Goal: Ask a question

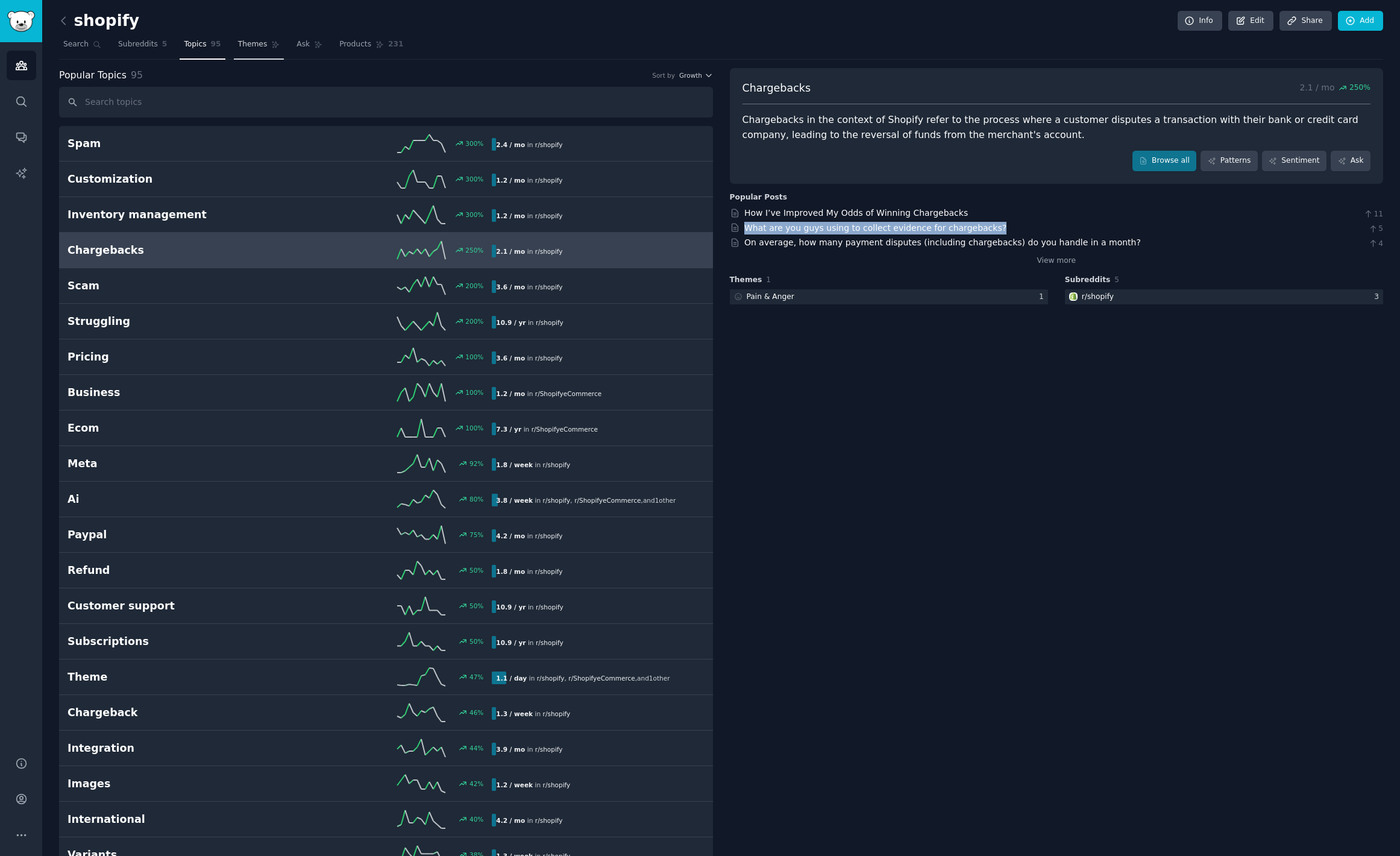
click at [234, 44] on link "Themes" at bounding box center [259, 46] width 51 height 24
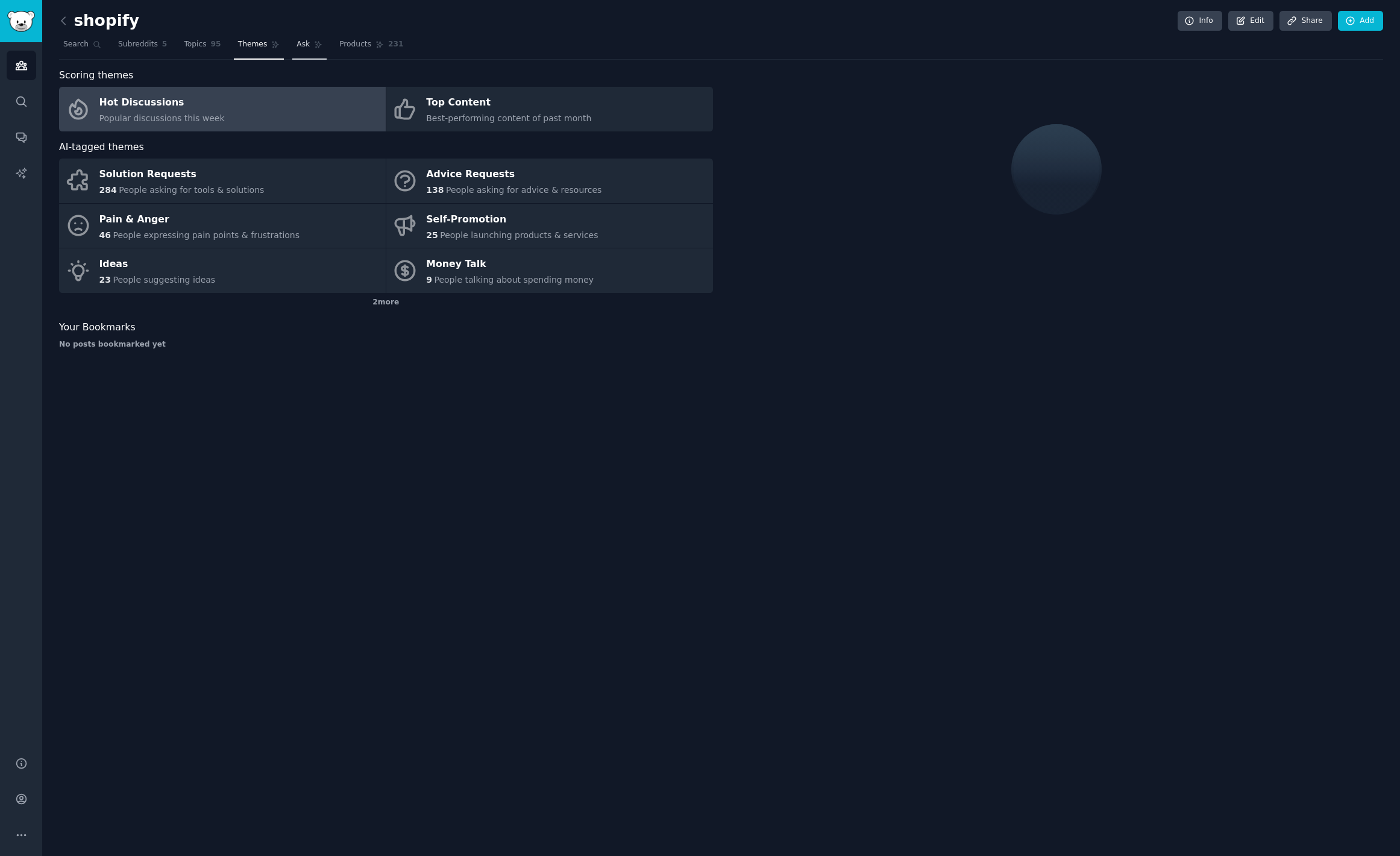
click at [307, 49] on link "Ask" at bounding box center [309, 46] width 35 height 24
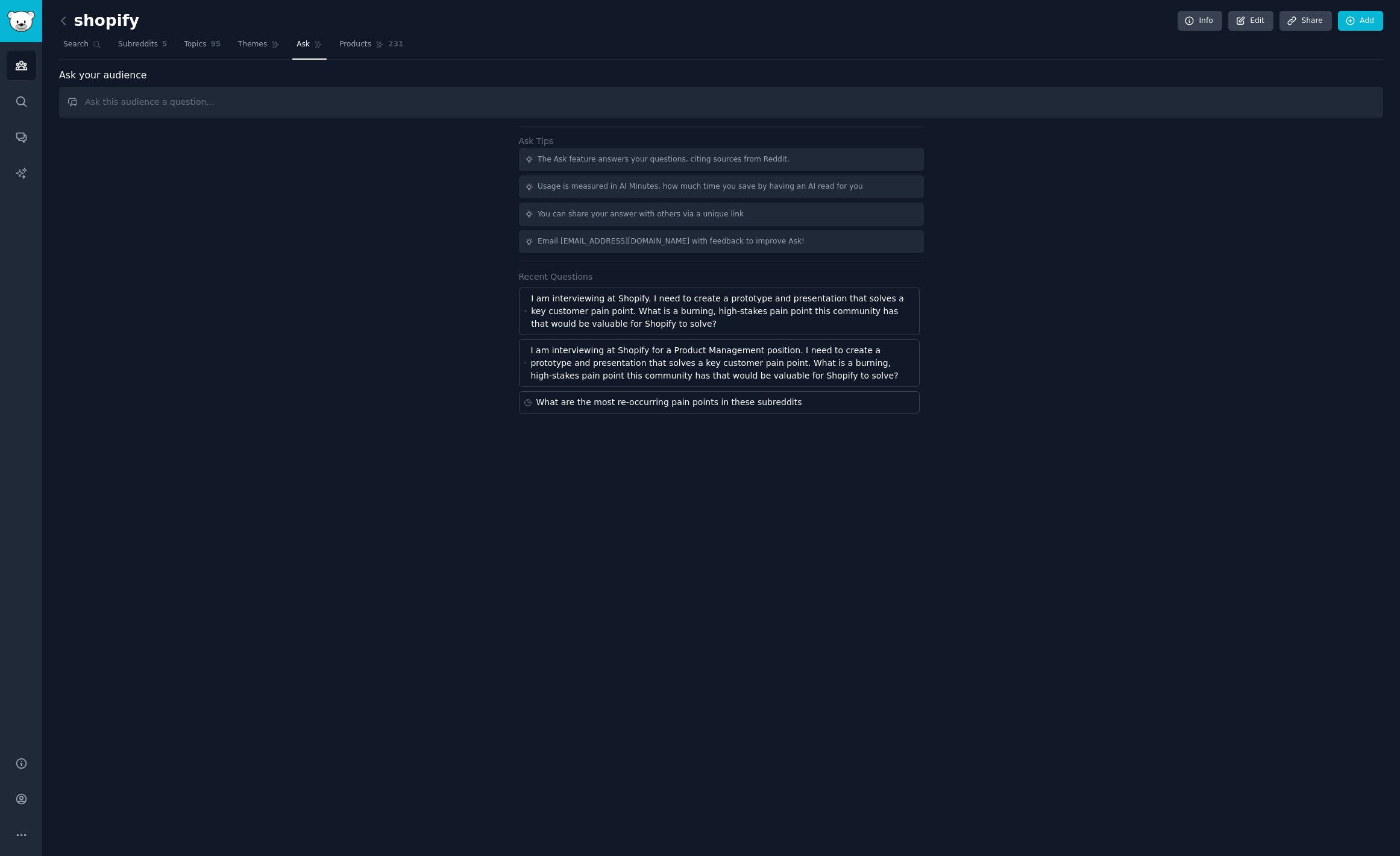
click at [575, 113] on input "text" at bounding box center [721, 103] width 1324 height 31
type input "product information management"
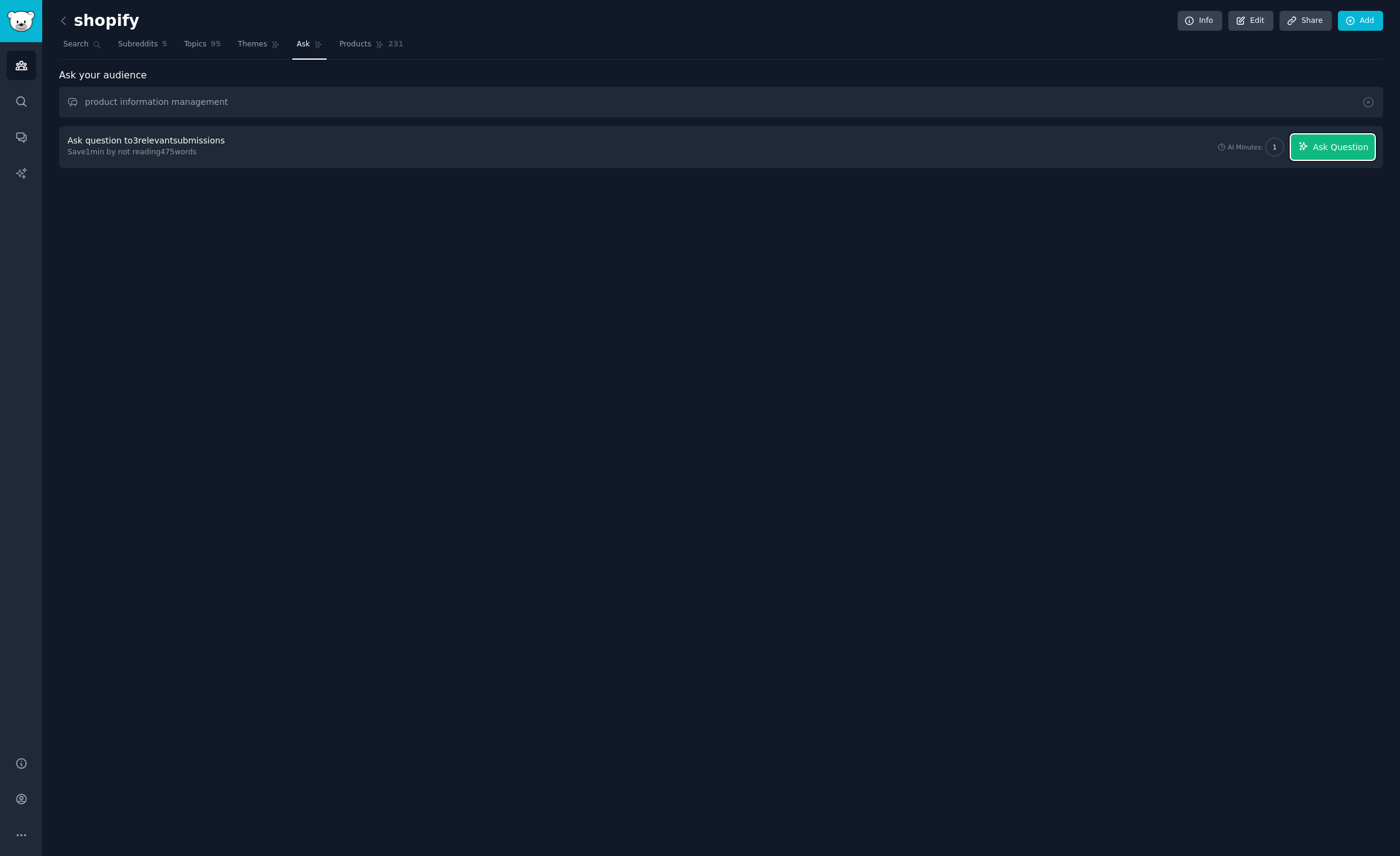
click at [1323, 156] on button "Ask Question" at bounding box center [1333, 147] width 84 height 25
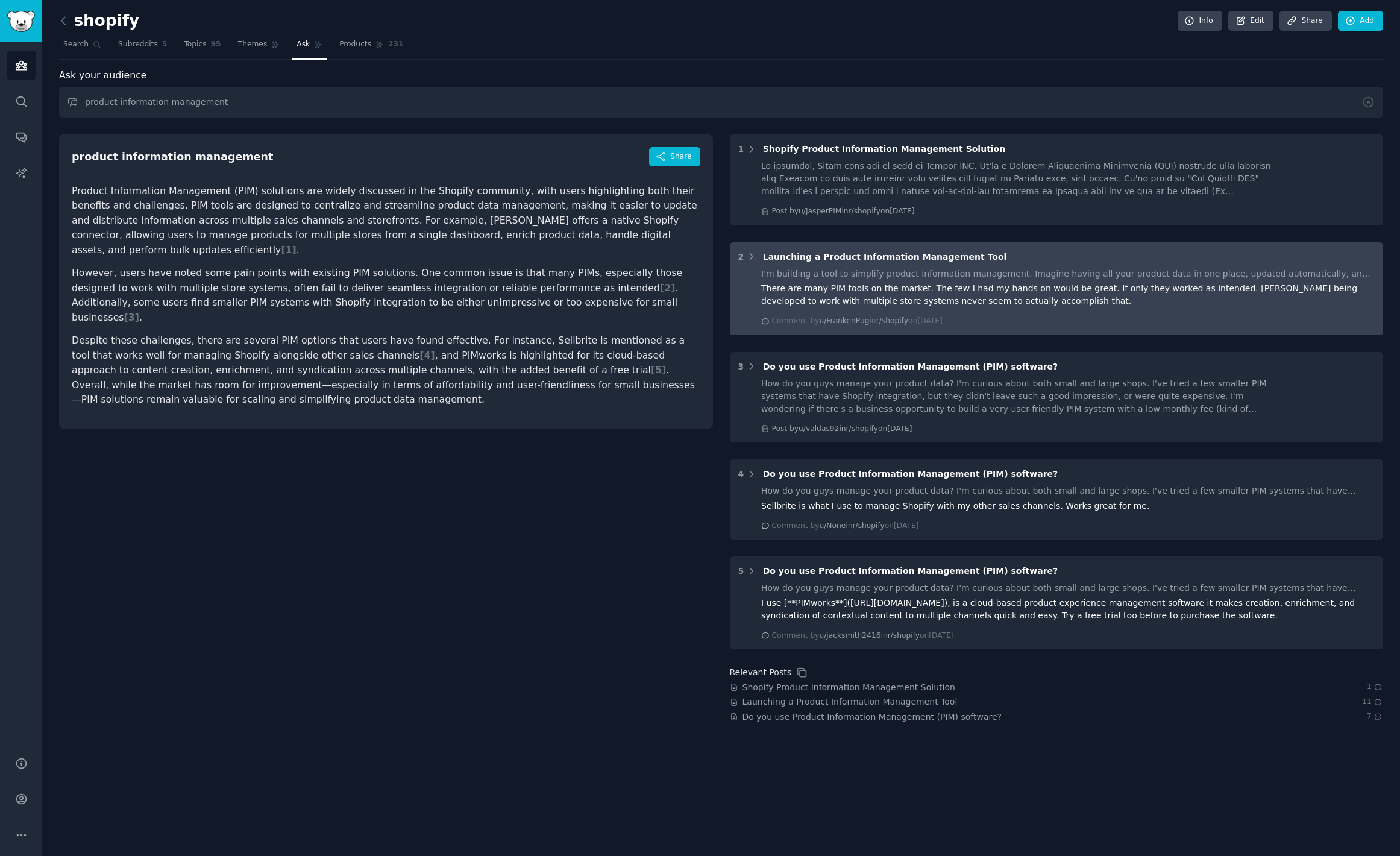
click at [937, 294] on div "There are many PIM tools on the market. The few I had my hands on would be grea…" at bounding box center [1067, 294] width 613 height 25
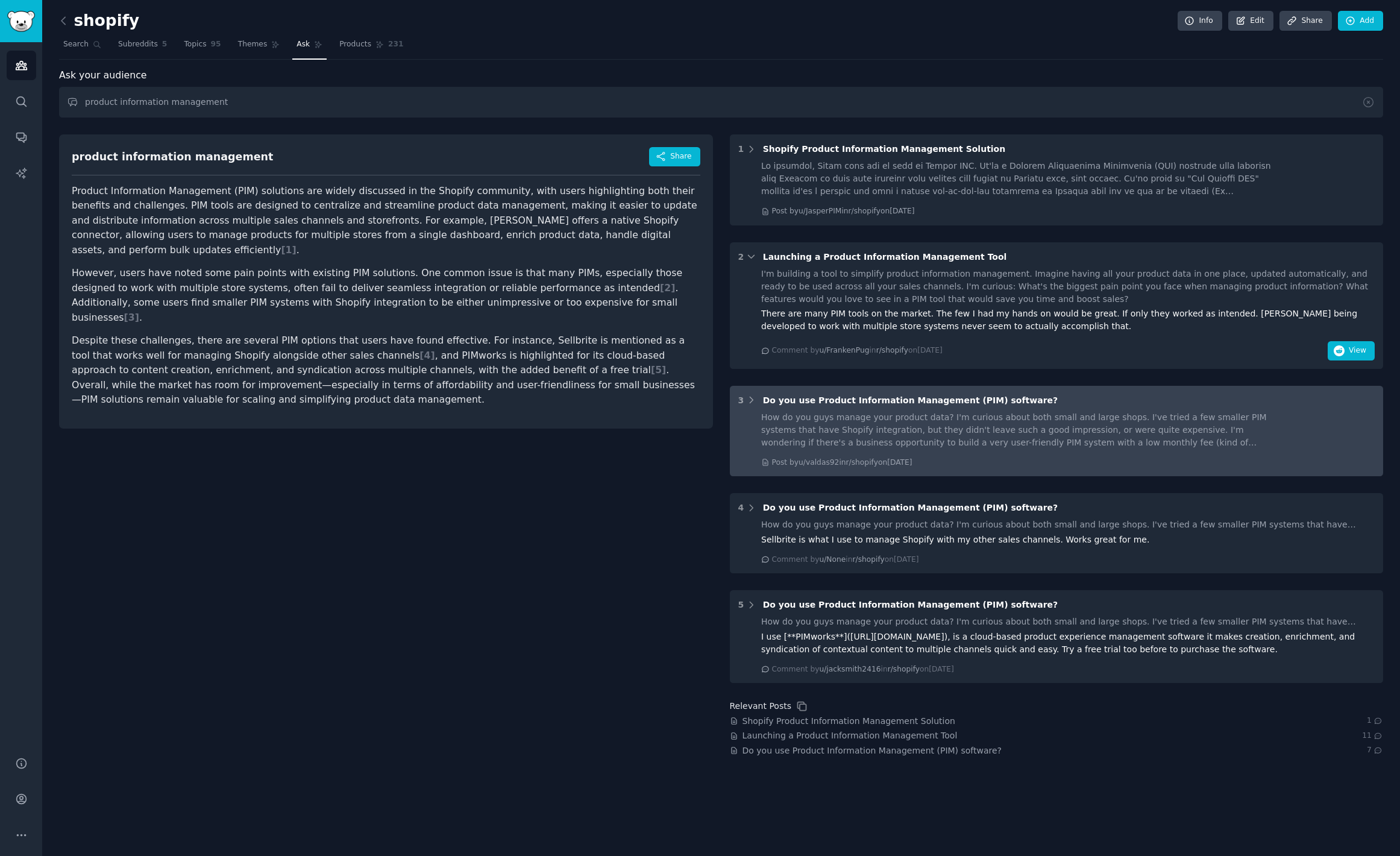
click at [1040, 427] on div "How do you guys manage your product data? I'm curious about both small and larg…" at bounding box center [1016, 429] width 511 height 38
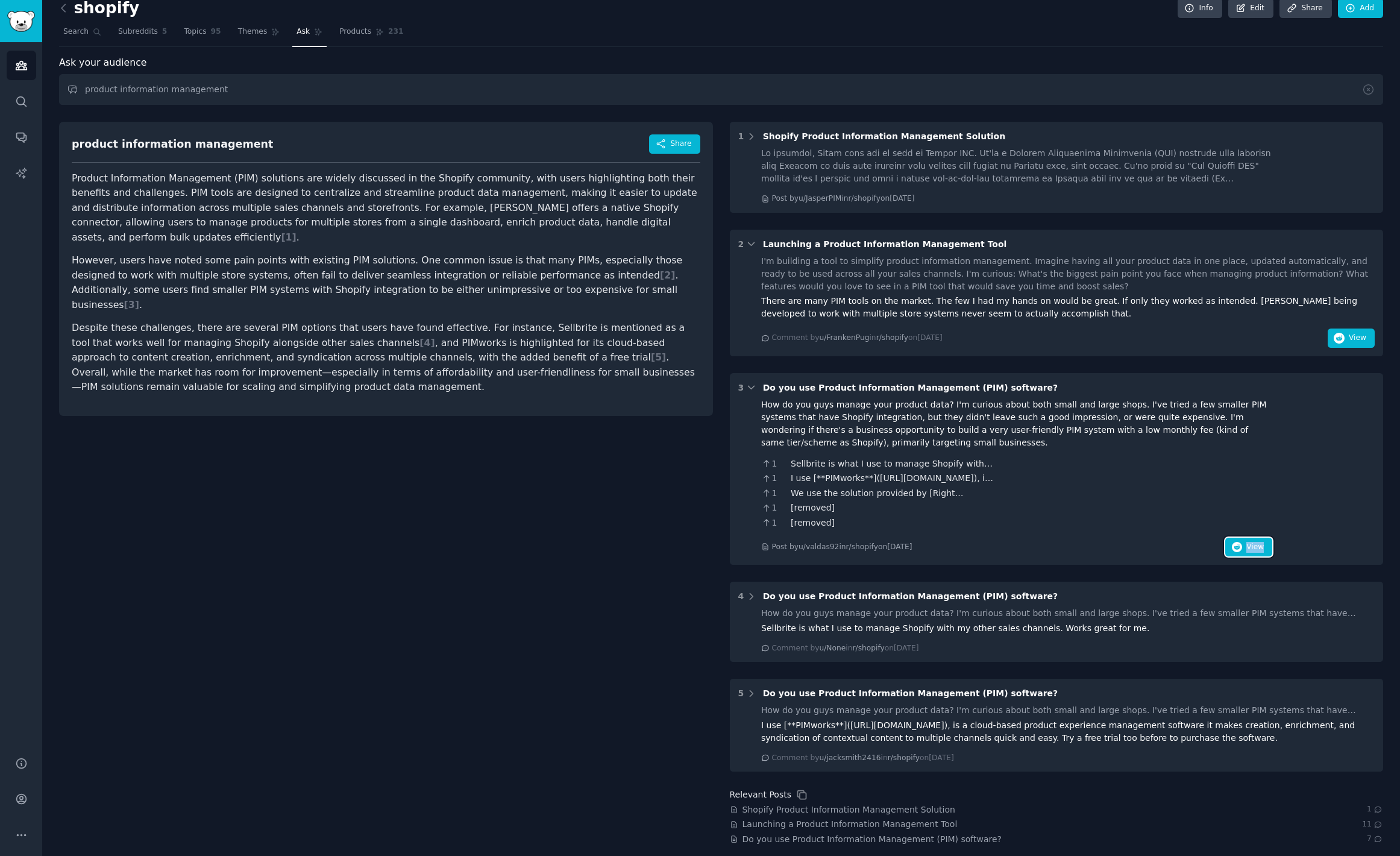
scroll to position [19, 0]
